Goal: Task Accomplishment & Management: Complete application form

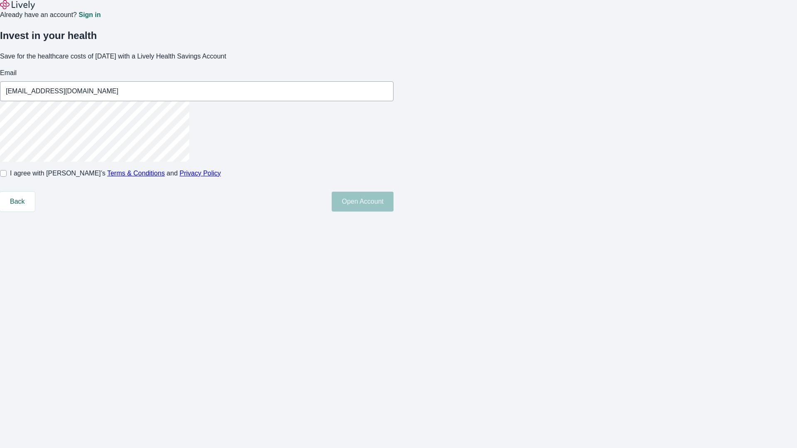
click at [7, 177] on input "I agree with Lively’s Terms & Conditions and Privacy Policy" at bounding box center [3, 173] width 7 height 7
checkbox input "true"
click at [393, 212] on button "Open Account" at bounding box center [363, 202] width 62 height 20
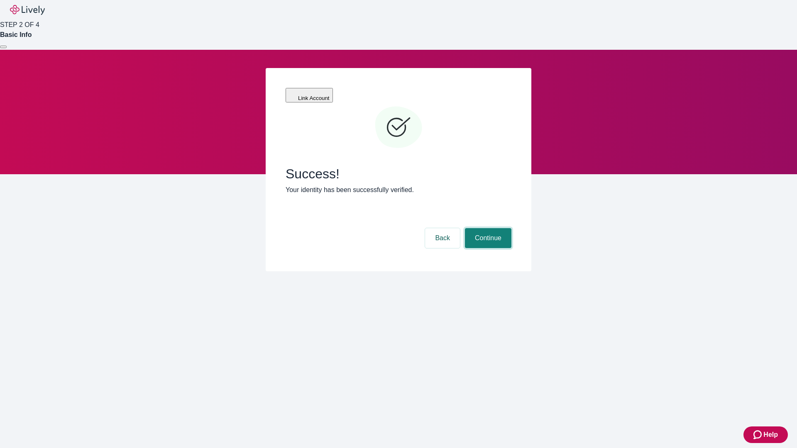
click at [487, 228] on button "Continue" at bounding box center [488, 238] width 46 height 20
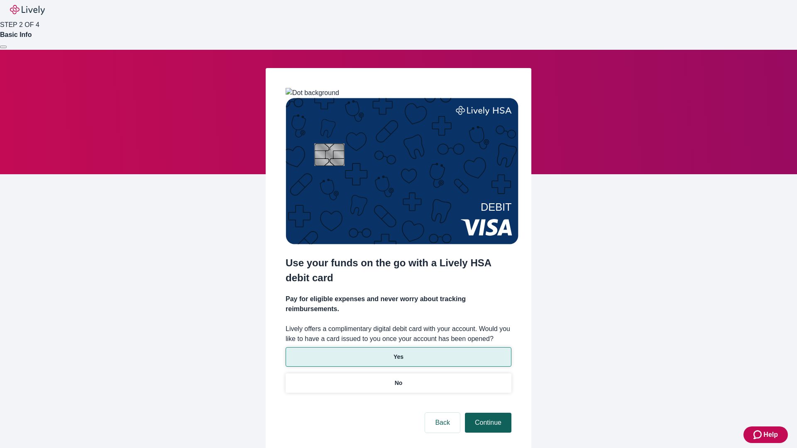
click at [398, 379] on p "No" at bounding box center [399, 383] width 8 height 9
click at [487, 413] on button "Continue" at bounding box center [488, 423] width 46 height 20
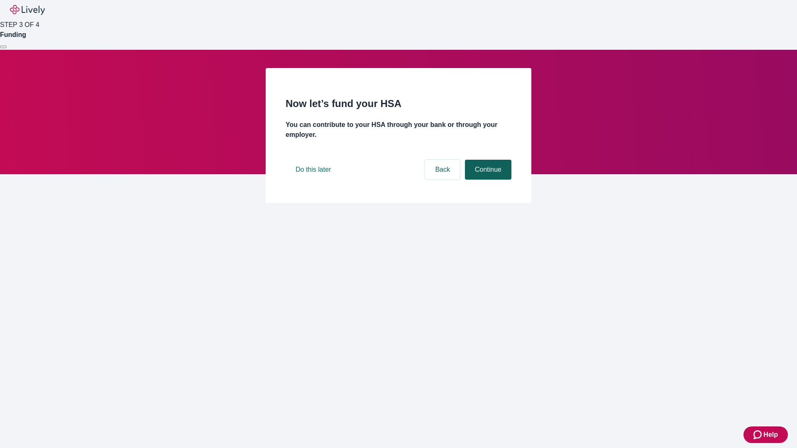
click at [487, 180] on button "Continue" at bounding box center [488, 170] width 46 height 20
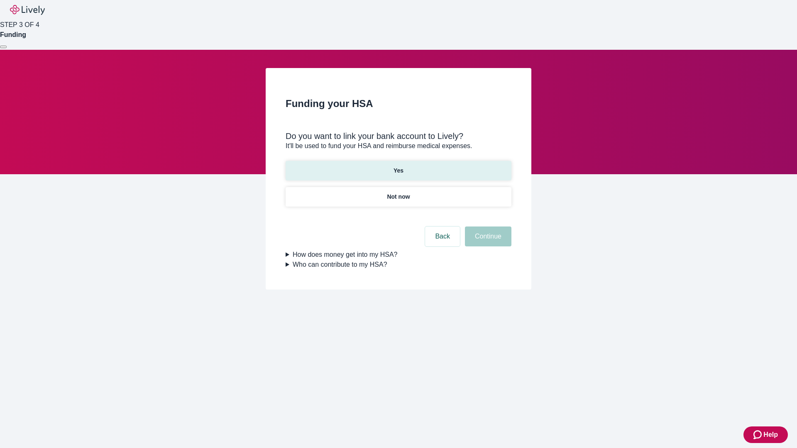
click at [398, 166] on p "Yes" at bounding box center [398, 170] width 10 height 9
click at [487, 227] on button "Continue" at bounding box center [488, 237] width 46 height 20
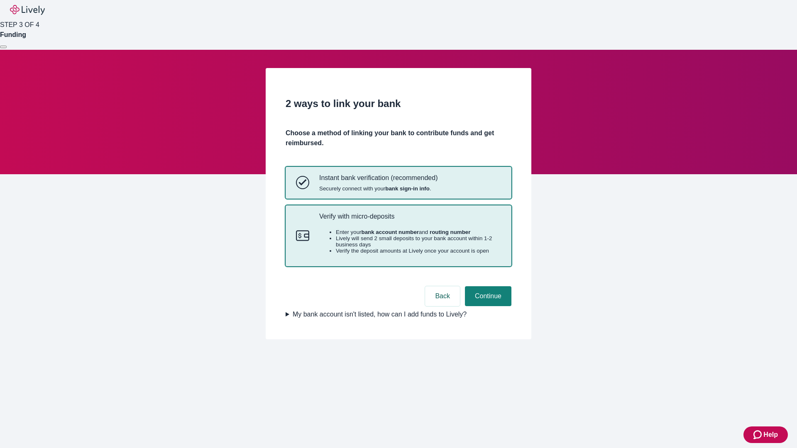
click at [410, 220] on p "Verify with micro-deposits" at bounding box center [410, 216] width 182 height 8
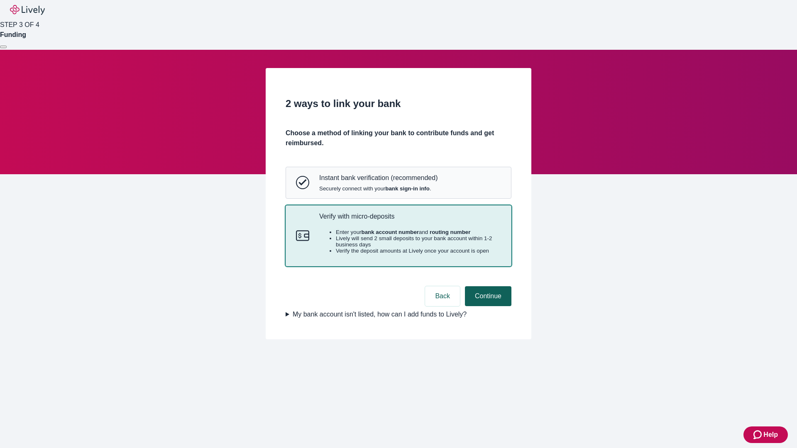
click at [487, 306] on button "Continue" at bounding box center [488, 296] width 46 height 20
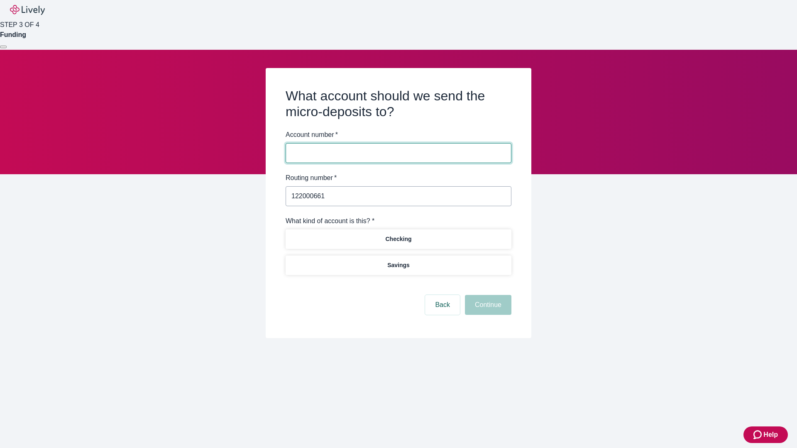
type input "122000661"
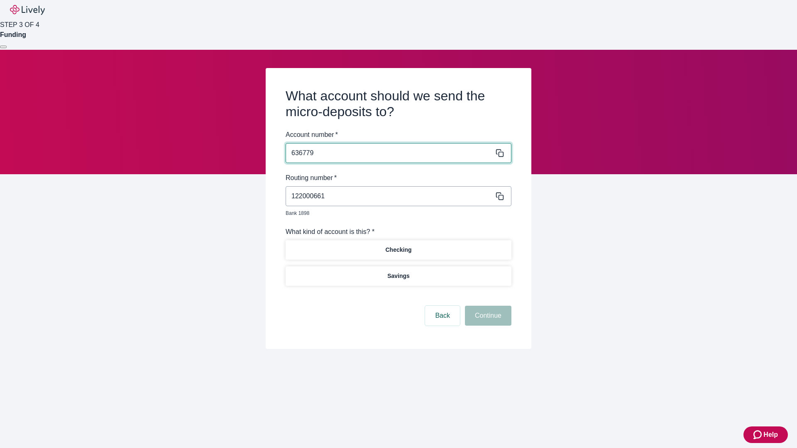
type input "636779"
click at [398, 246] on p "Checking" at bounding box center [398, 250] width 26 height 9
click at [487, 306] on button "Continue" at bounding box center [488, 316] width 46 height 20
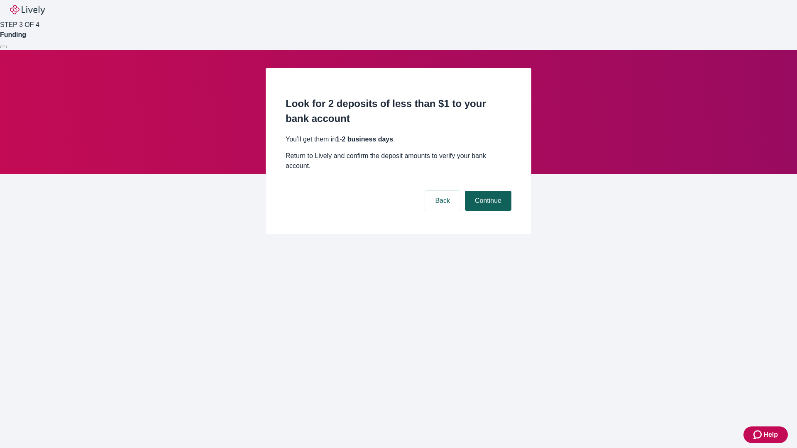
click at [487, 191] on button "Continue" at bounding box center [488, 201] width 46 height 20
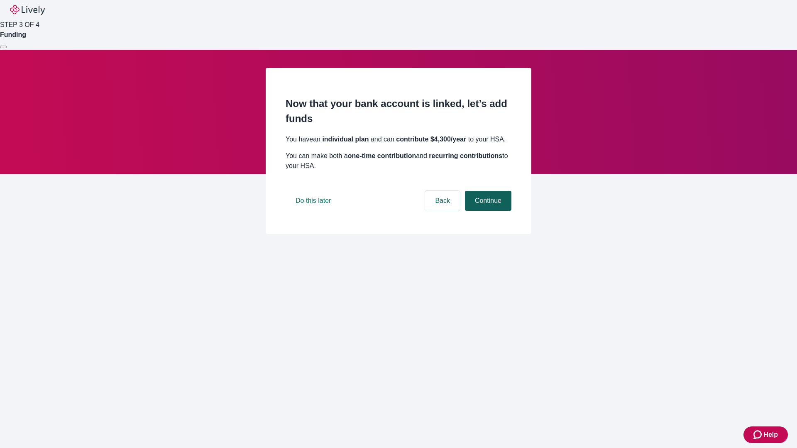
click at [487, 211] on button "Continue" at bounding box center [488, 201] width 46 height 20
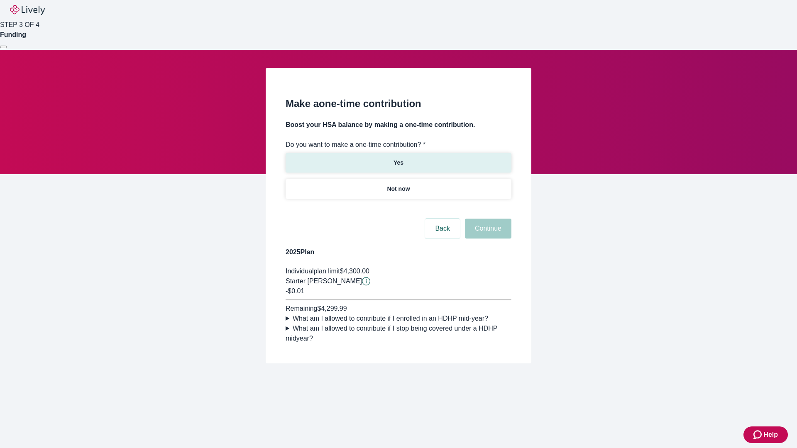
click at [398, 159] on p "Yes" at bounding box center [398, 163] width 10 height 9
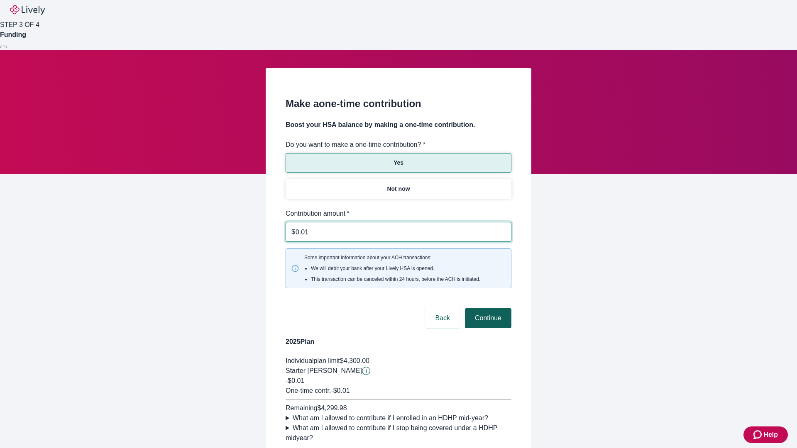
type input "0.01"
click at [487, 308] on button "Continue" at bounding box center [488, 318] width 46 height 20
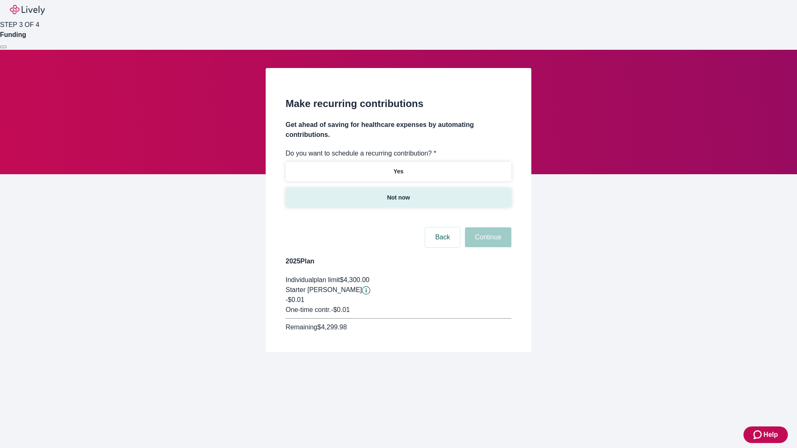
click at [398, 193] on p "Not now" at bounding box center [398, 197] width 23 height 9
click at [487, 227] on button "Continue" at bounding box center [488, 237] width 46 height 20
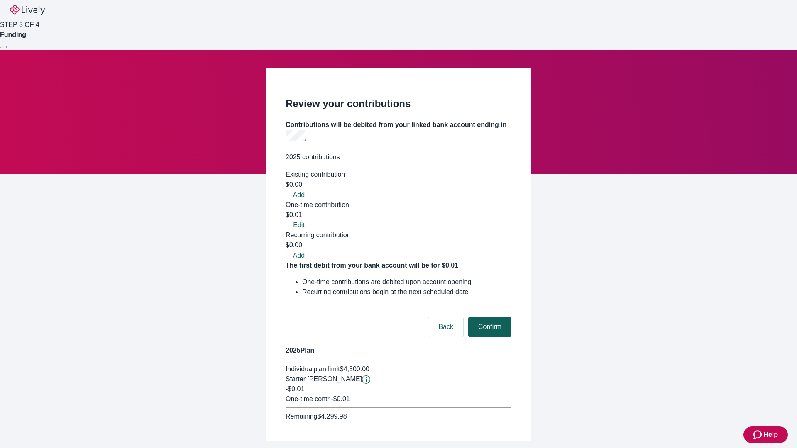
click at [488, 317] on button "Confirm" at bounding box center [489, 327] width 43 height 20
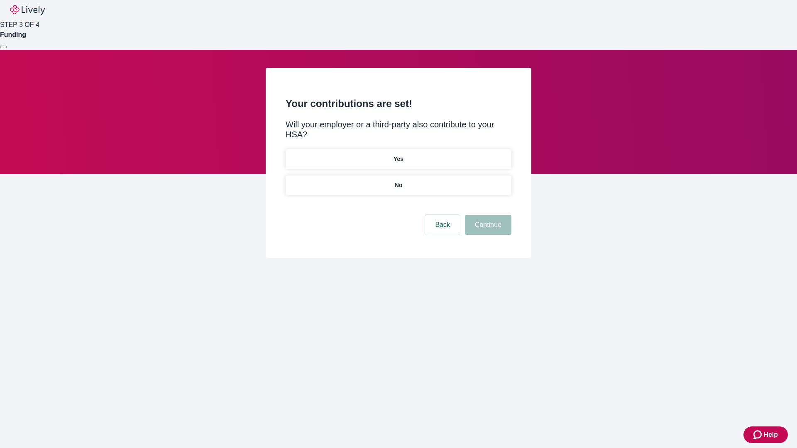
click at [398, 181] on p "No" at bounding box center [399, 185] width 8 height 9
click at [487, 215] on button "Continue" at bounding box center [488, 225] width 46 height 20
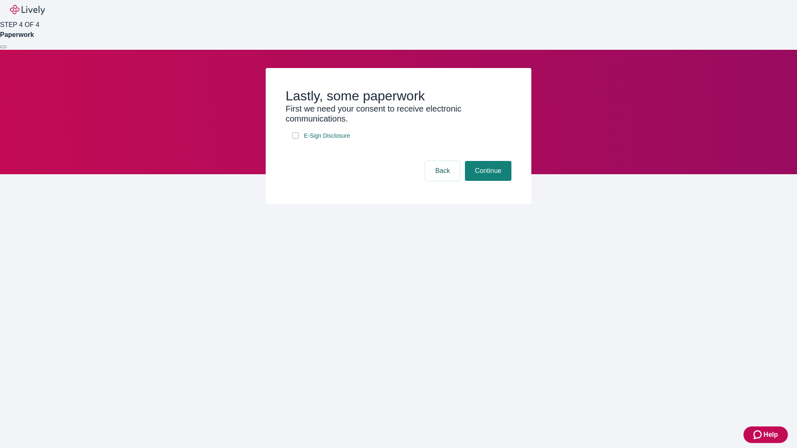
click at [295, 139] on input "E-Sign Disclosure" at bounding box center [295, 135] width 7 height 7
checkbox input "true"
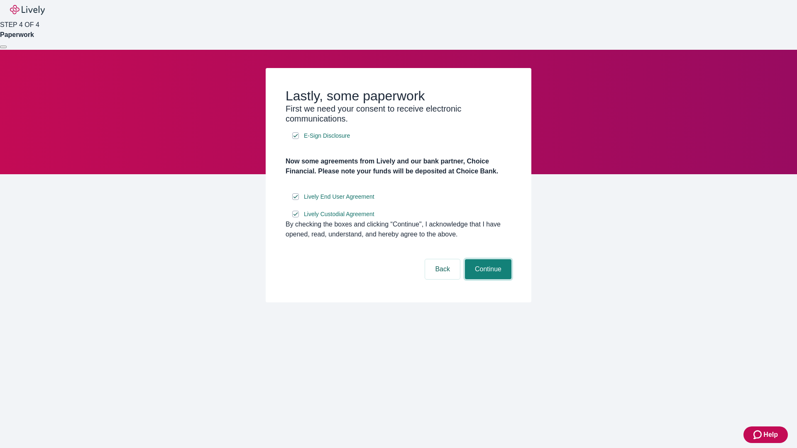
click at [487, 279] on button "Continue" at bounding box center [488, 269] width 46 height 20
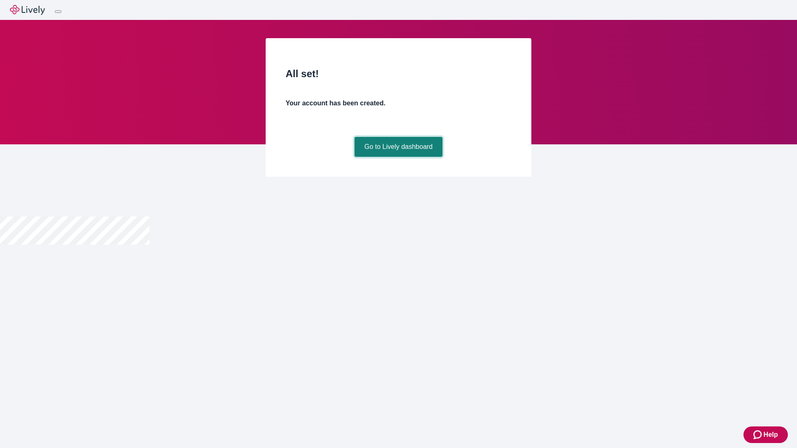
click at [398, 157] on link "Go to Lively dashboard" at bounding box center [398, 147] width 88 height 20
